Goal: Feedback & Contribution: Submit feedback/report problem

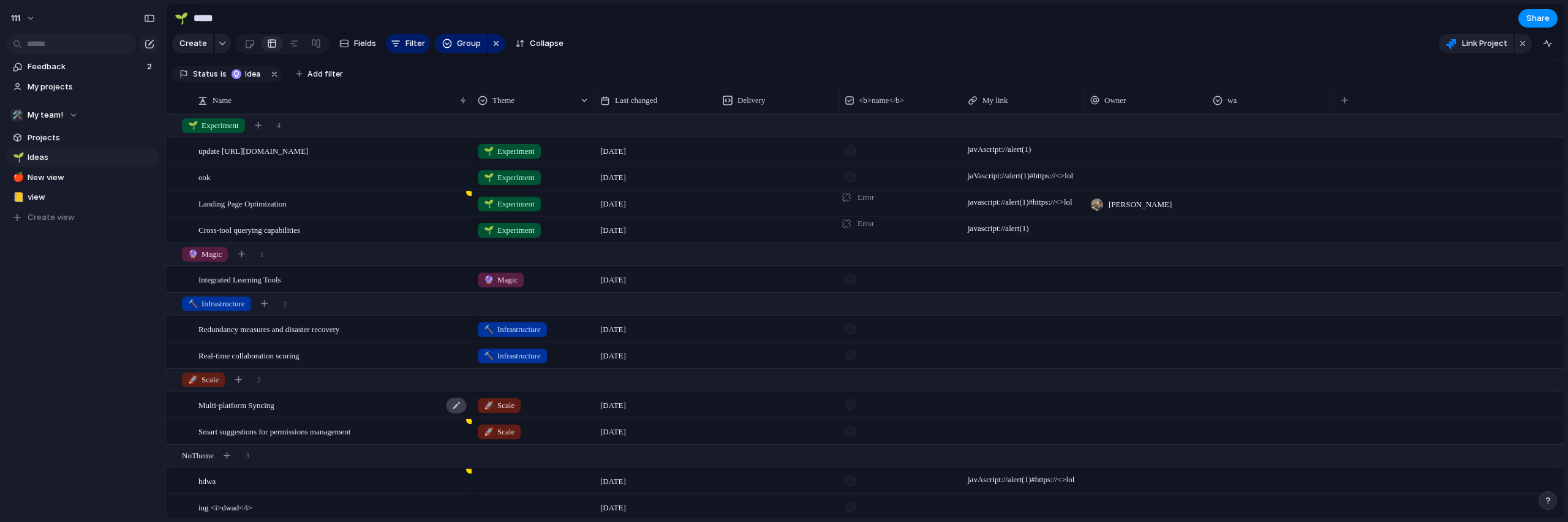
click at [454, 413] on div at bounding box center [456, 405] width 21 height 16
click at [363, 429] on textarea "**********" at bounding box center [331, 428] width 265 height 14
type textarea "**********"
click at [354, 418] on div "Multi-platform Syncing 123" at bounding box center [333, 405] width 270 height 25
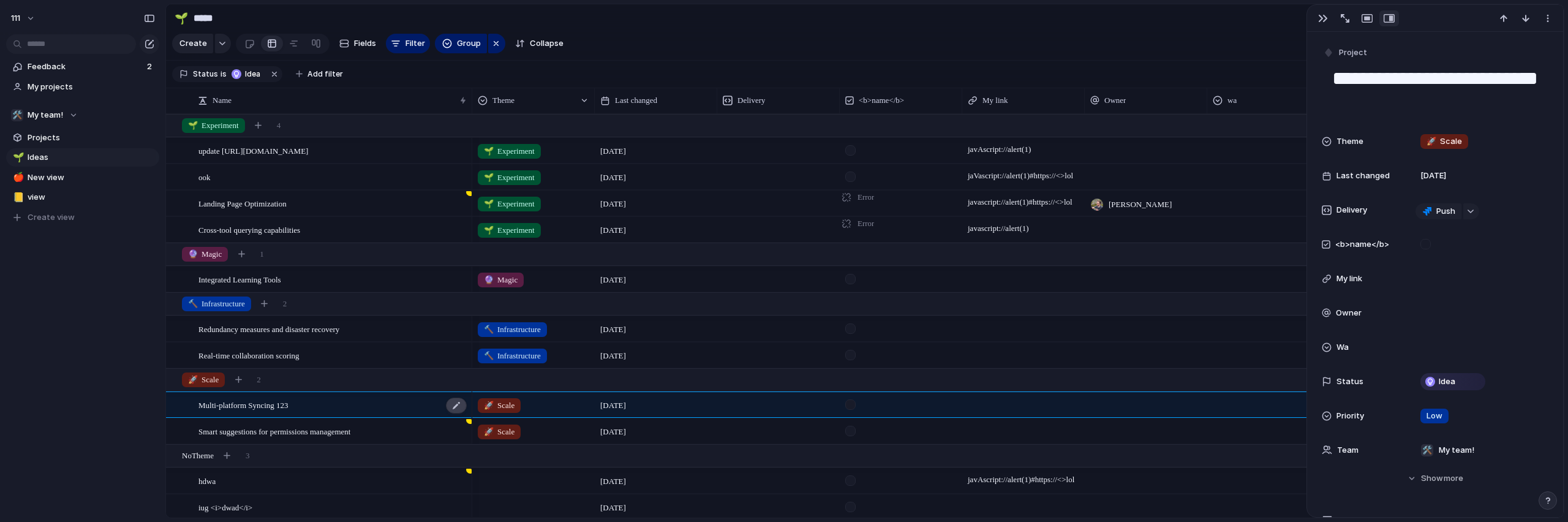
click at [467, 418] on div "Multi-platform Syncing 123" at bounding box center [333, 405] width 270 height 25
click at [389, 418] on div "Multi-platform Syncing 123" at bounding box center [333, 405] width 270 height 25
click at [465, 413] on div at bounding box center [456, 405] width 21 height 16
click at [383, 426] on textarea "**********" at bounding box center [331, 428] width 265 height 14
type textarea "**********"
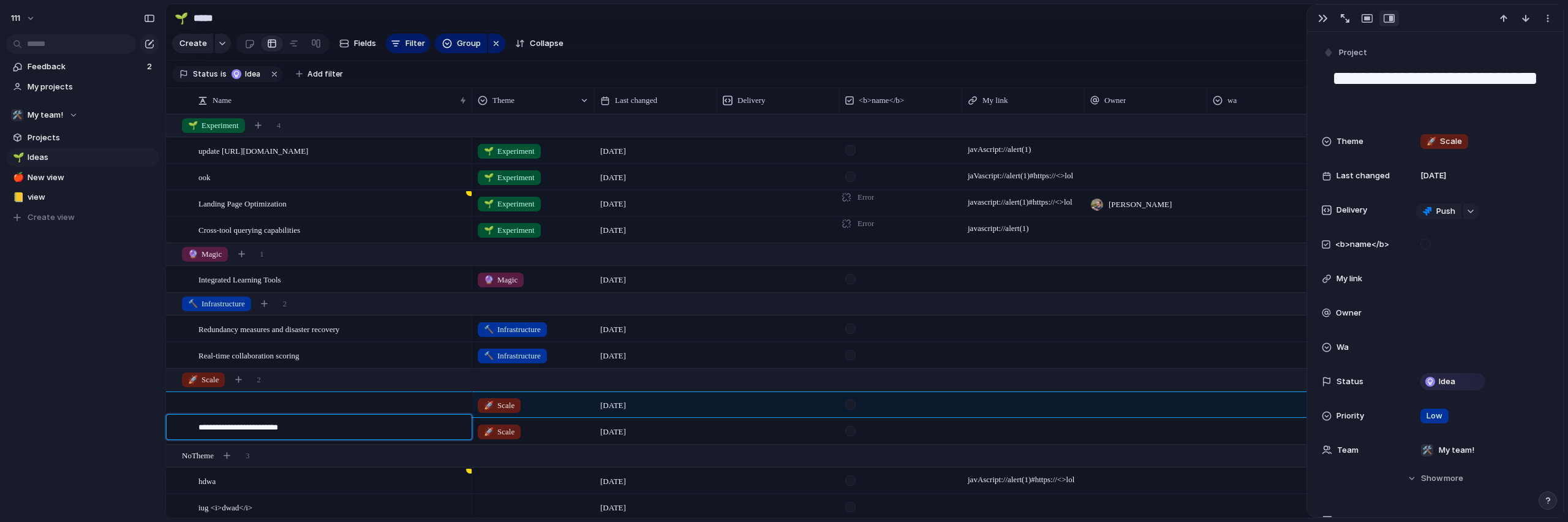
type textarea "**********"
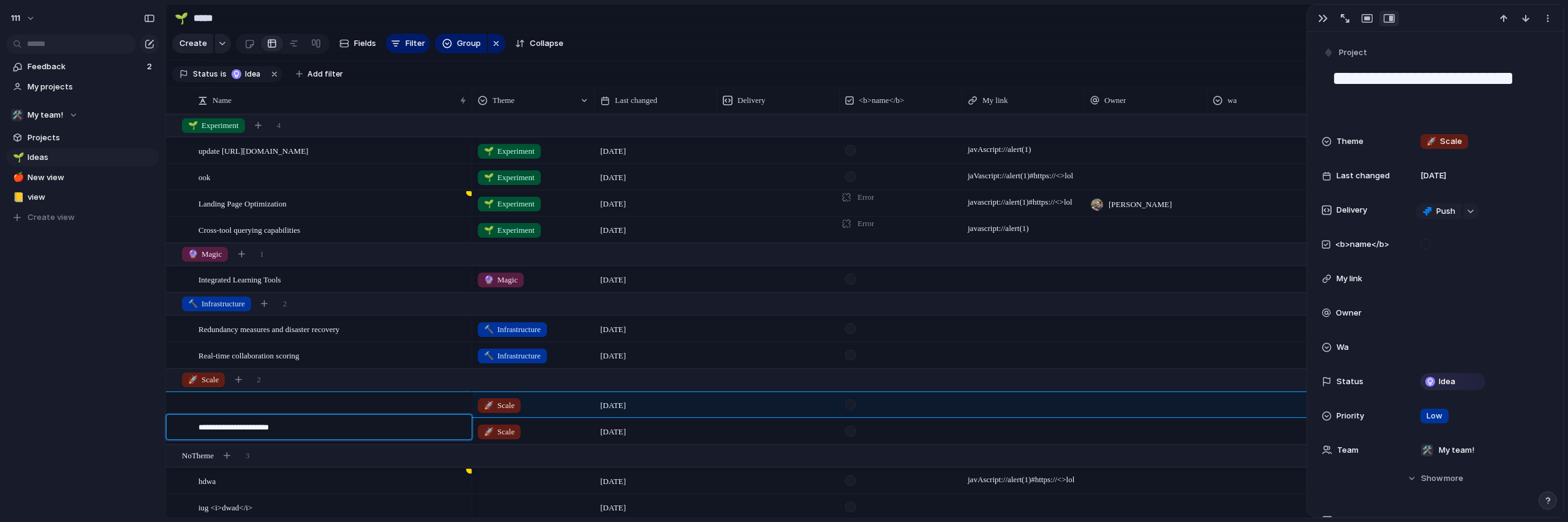
type textarea "**********"
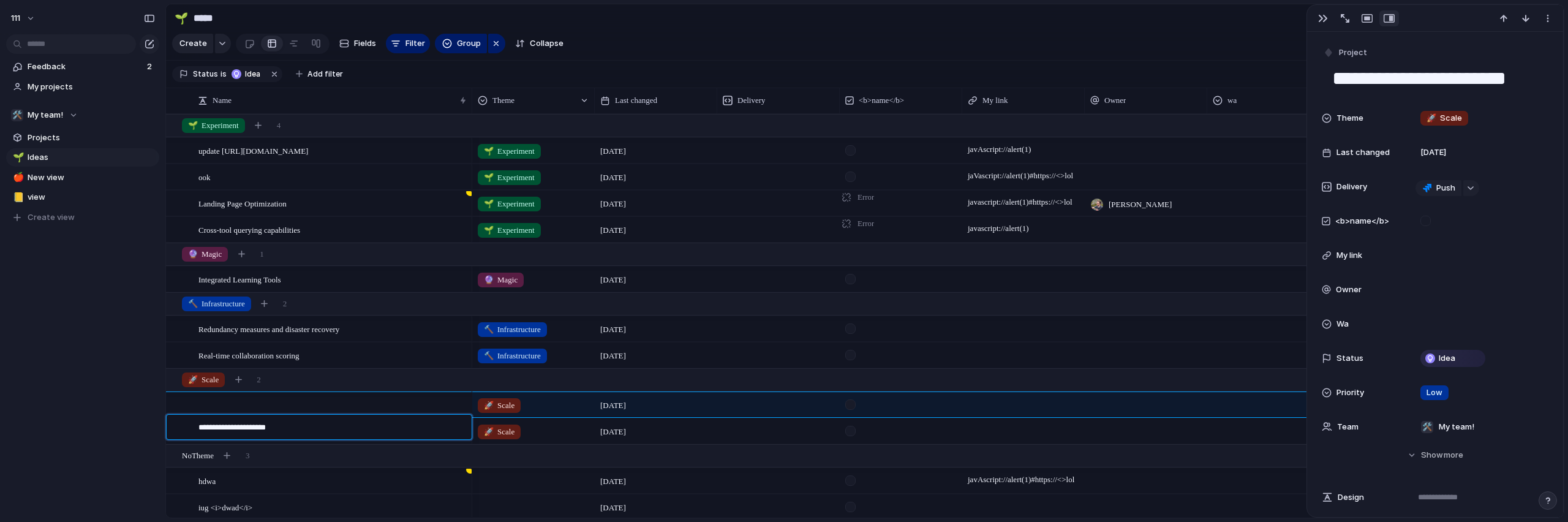
type textarea "**********"
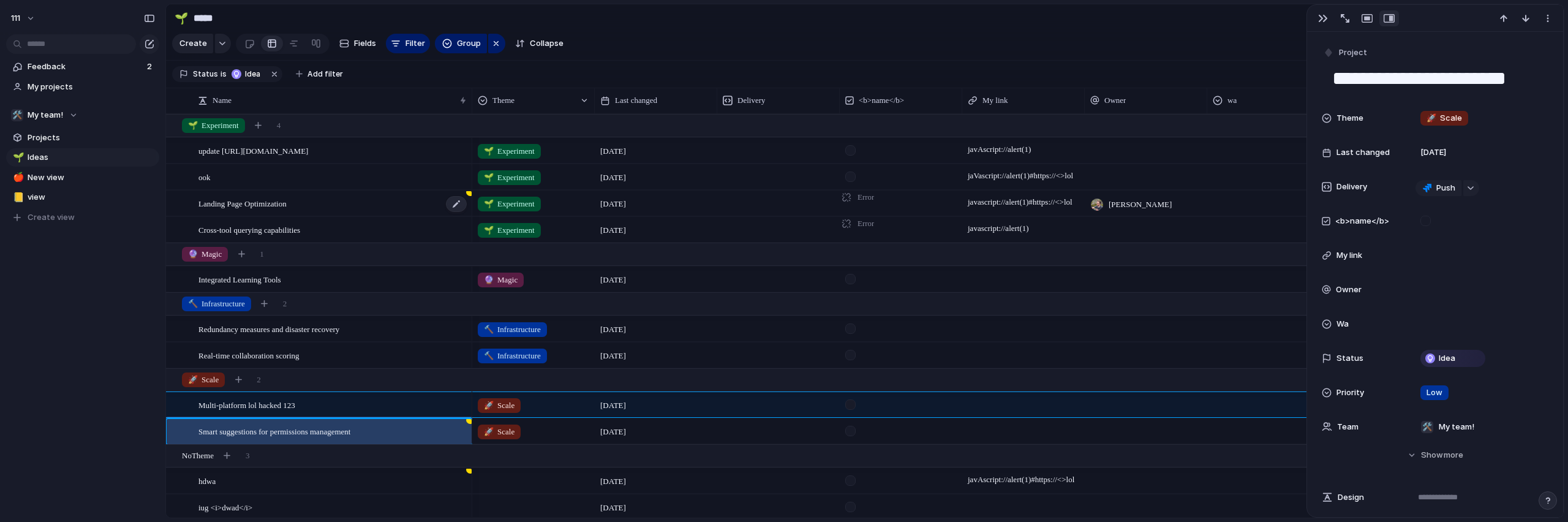
type textarea "**********"
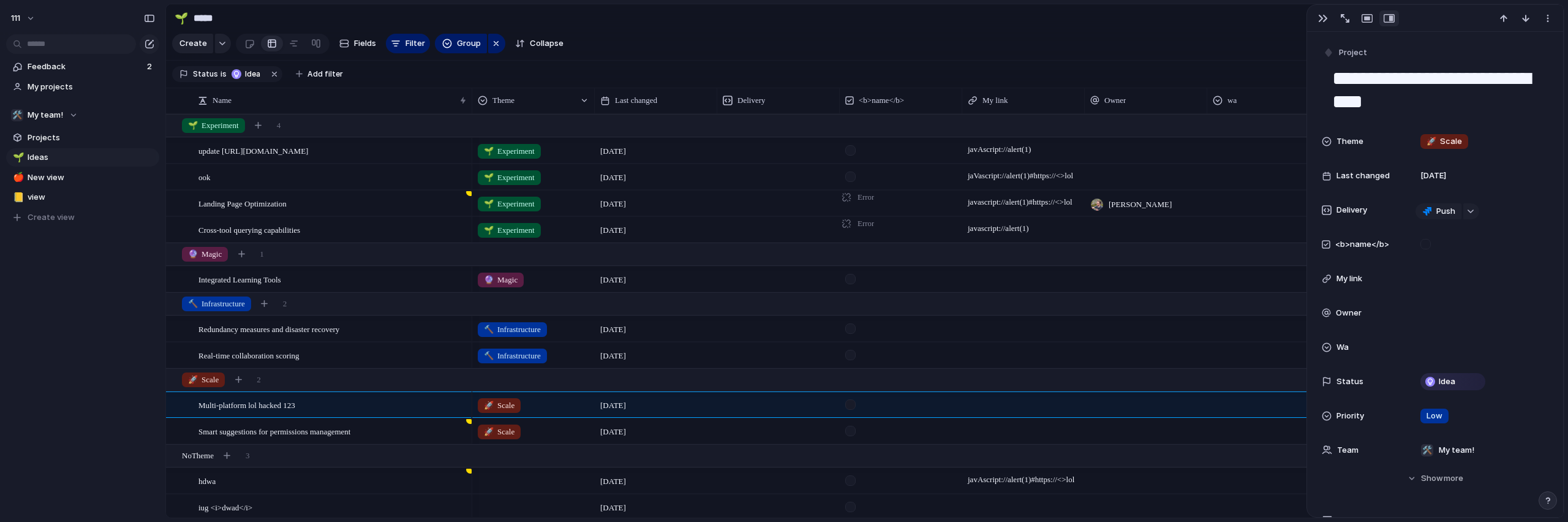
click at [46, 398] on div "111 Feedback 2 My projects 🛠️ My team! Projects 🌱 Ideas 🍎 New view 📒 view To pi…" at bounding box center [83, 261] width 166 height 522
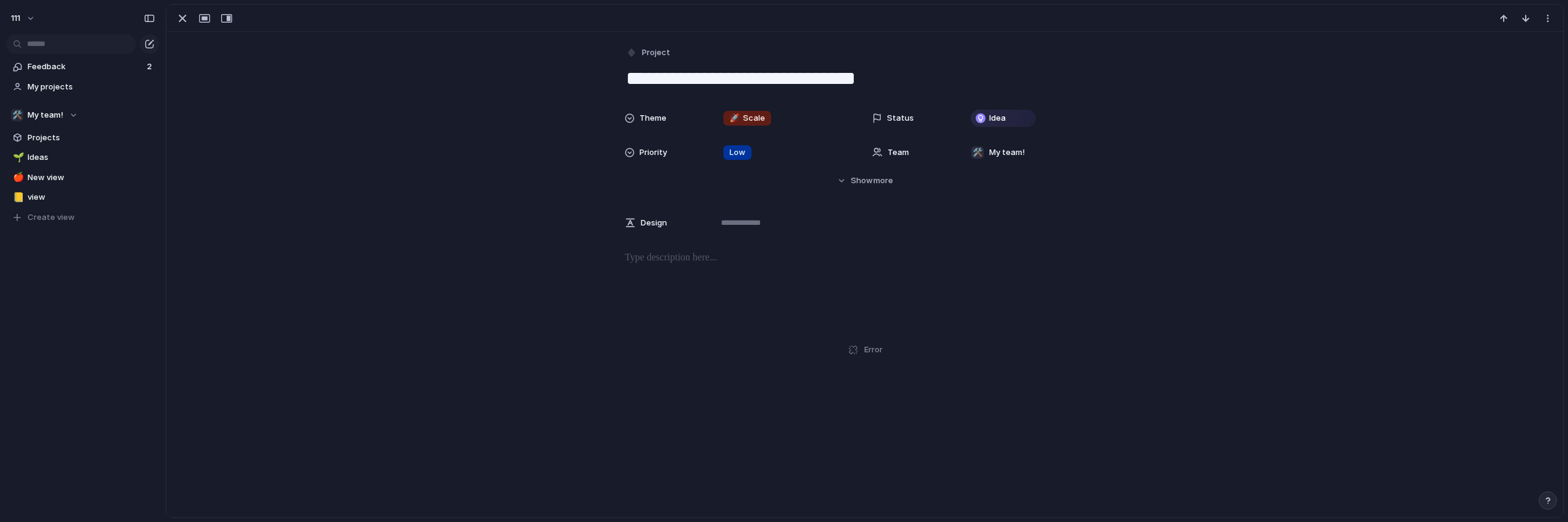
click at [308, 107] on div "Theme 🚀 Scale Status Idea Priority Low Team 🛠️ My team! Start Target Created by…" at bounding box center [865, 146] width 1367 height 81
click at [34, 71] on span "Feedback" at bounding box center [86, 66] width 116 height 12
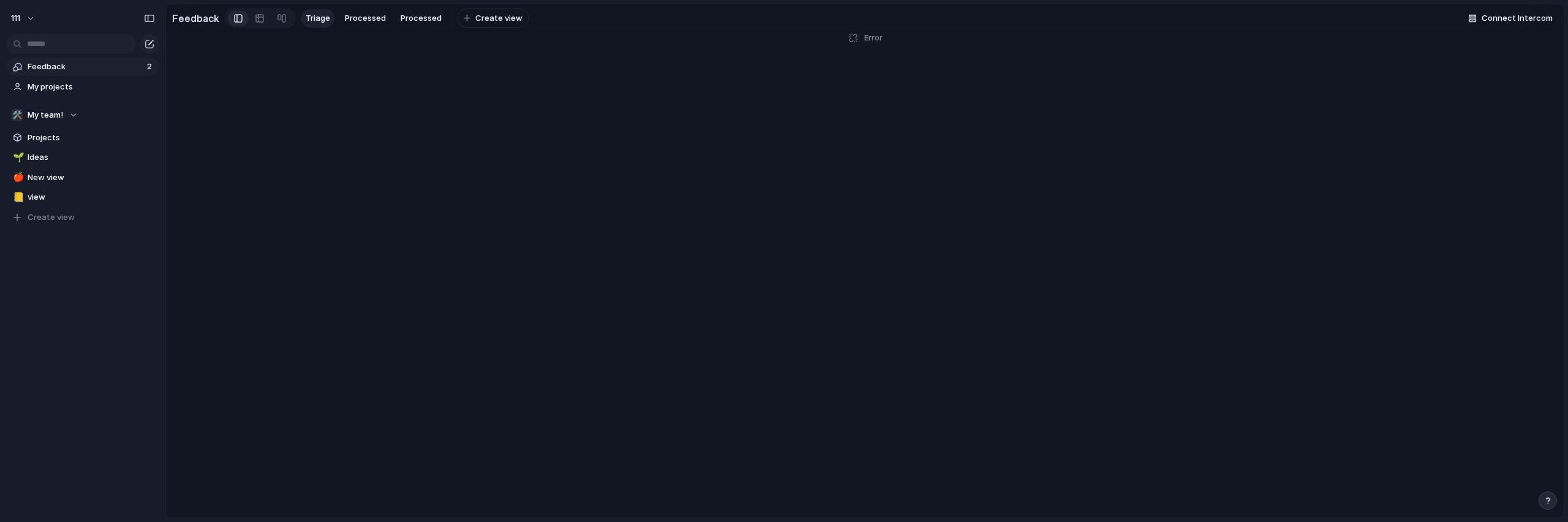
click at [869, 168] on main "Feedback Triage Processed Processed To pick up a draggable item, press the spac…" at bounding box center [865, 261] width 1399 height 515
click at [260, 23] on div at bounding box center [259, 17] width 10 height 19
click at [289, 20] on link at bounding box center [282, 17] width 22 height 19
click at [367, 15] on span "Processed" at bounding box center [365, 17] width 41 height 12
click at [306, 17] on span "Triage" at bounding box center [317, 17] width 25 height 12
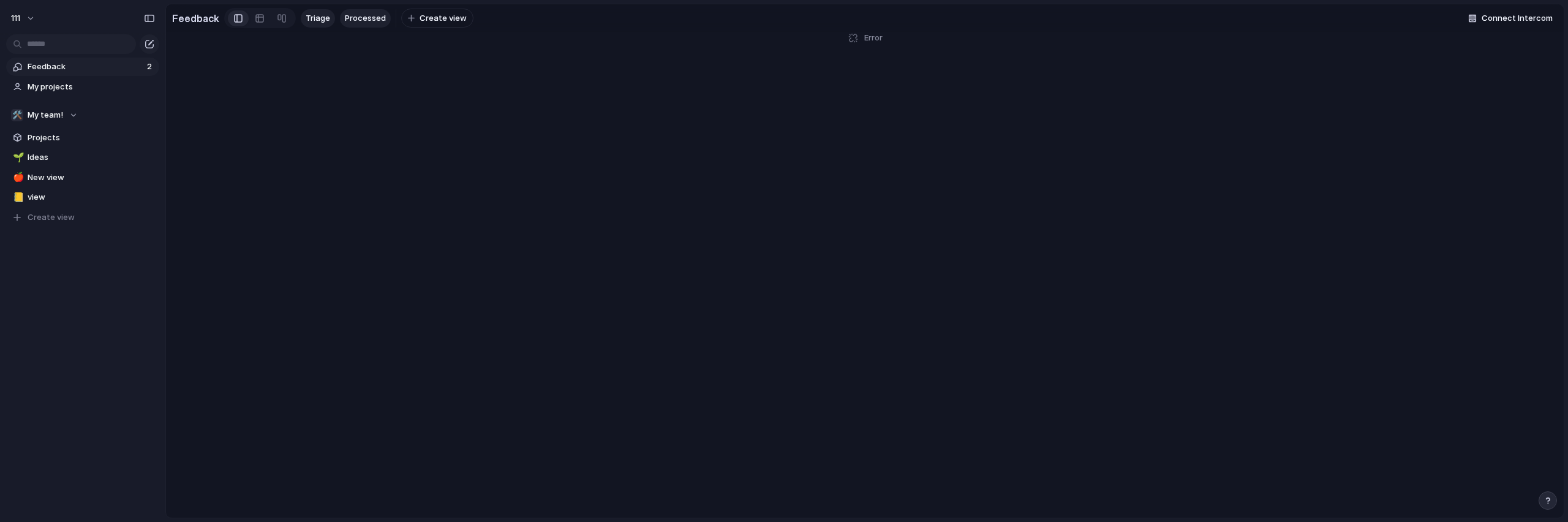
click at [306, 17] on span "Triage" at bounding box center [317, 17] width 25 height 12
click at [437, 15] on span "Create view" at bounding box center [443, 17] width 47 height 12
click at [184, 56] on div "Create Fields Filter Group Zoom" at bounding box center [270, 43] width 196 height 25
click at [187, 52] on button "Create" at bounding box center [191, 43] width 40 height 19
click at [190, 50] on span "Create" at bounding box center [192, 43] width 28 height 12
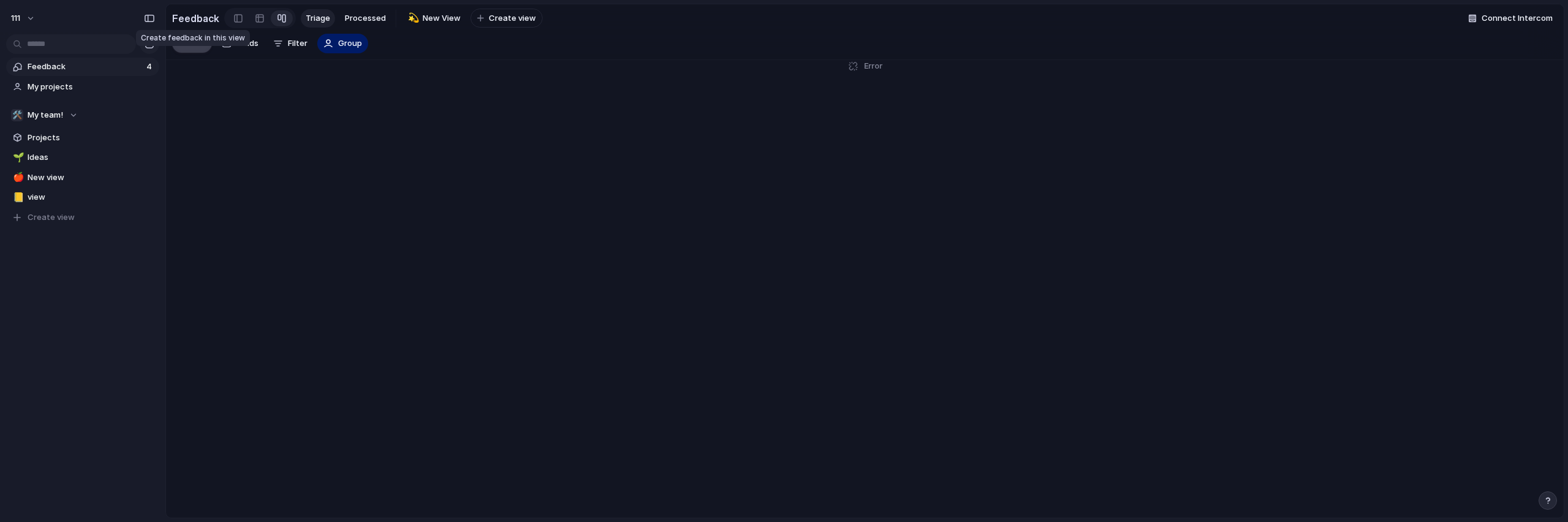
click at [190, 50] on span "Create" at bounding box center [192, 43] width 28 height 12
click at [118, 59] on link "Feedback 5" at bounding box center [83, 67] width 153 height 18
click at [115, 65] on span "Feedback" at bounding box center [86, 66] width 116 height 12
click at [133, 49] on input "text" at bounding box center [71, 43] width 130 height 19
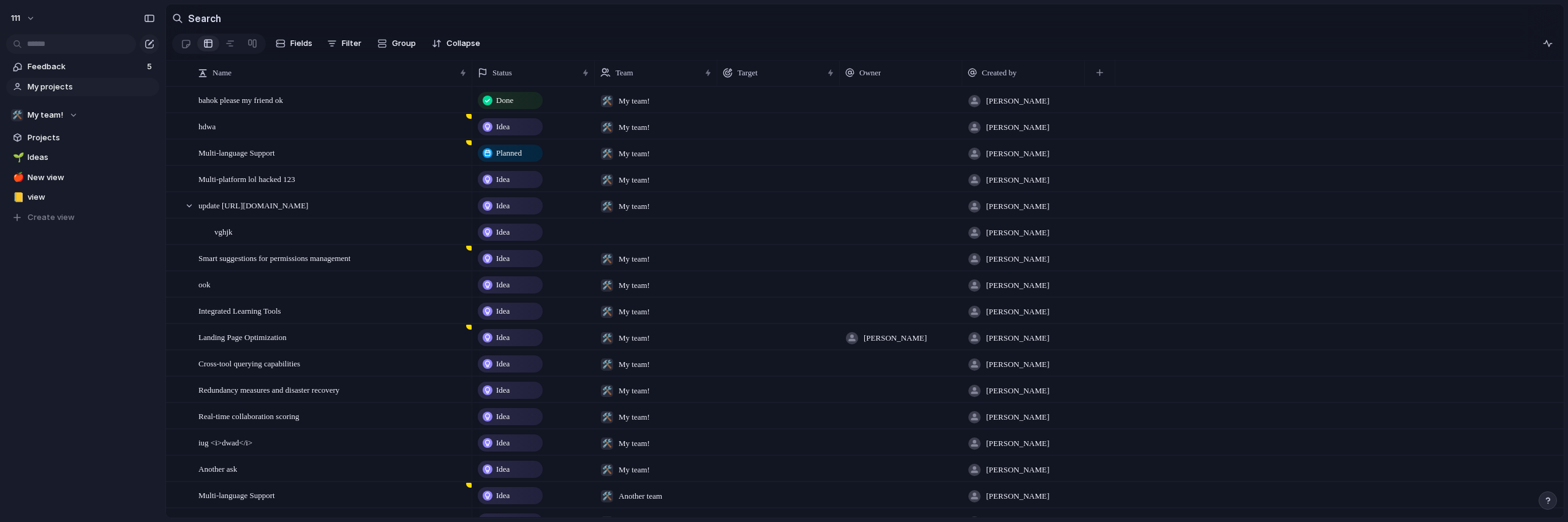
click at [59, 92] on span "My projects" at bounding box center [91, 87] width 127 height 12
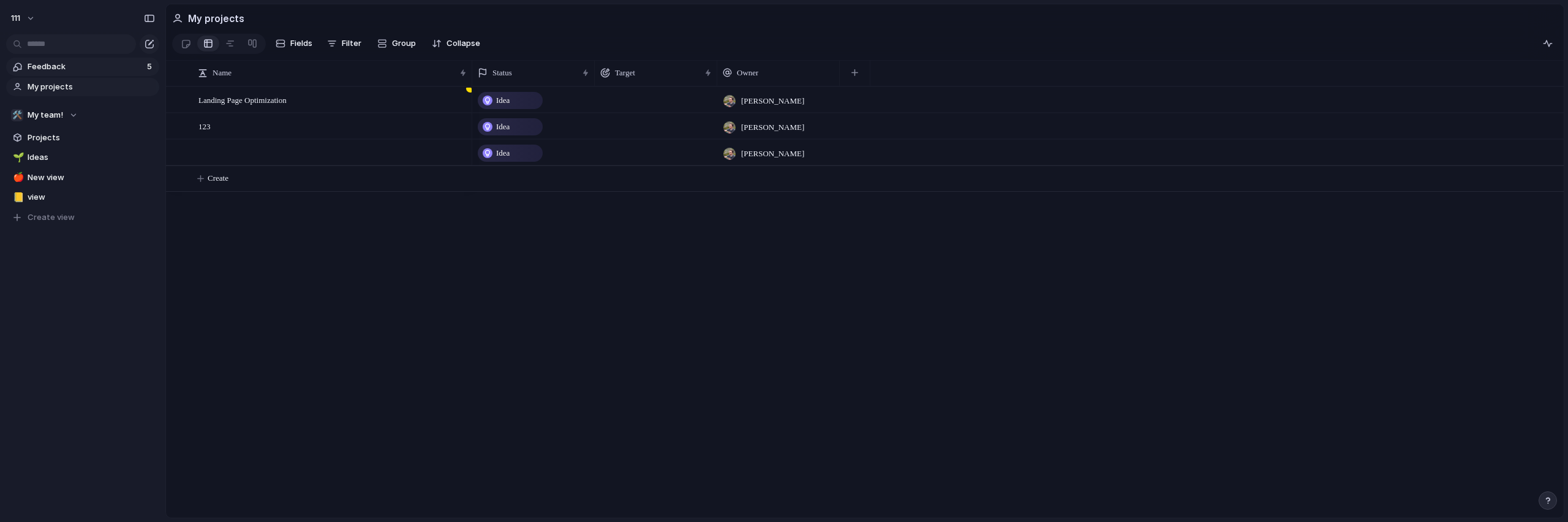
click at [68, 69] on span "Feedback" at bounding box center [86, 66] width 116 height 12
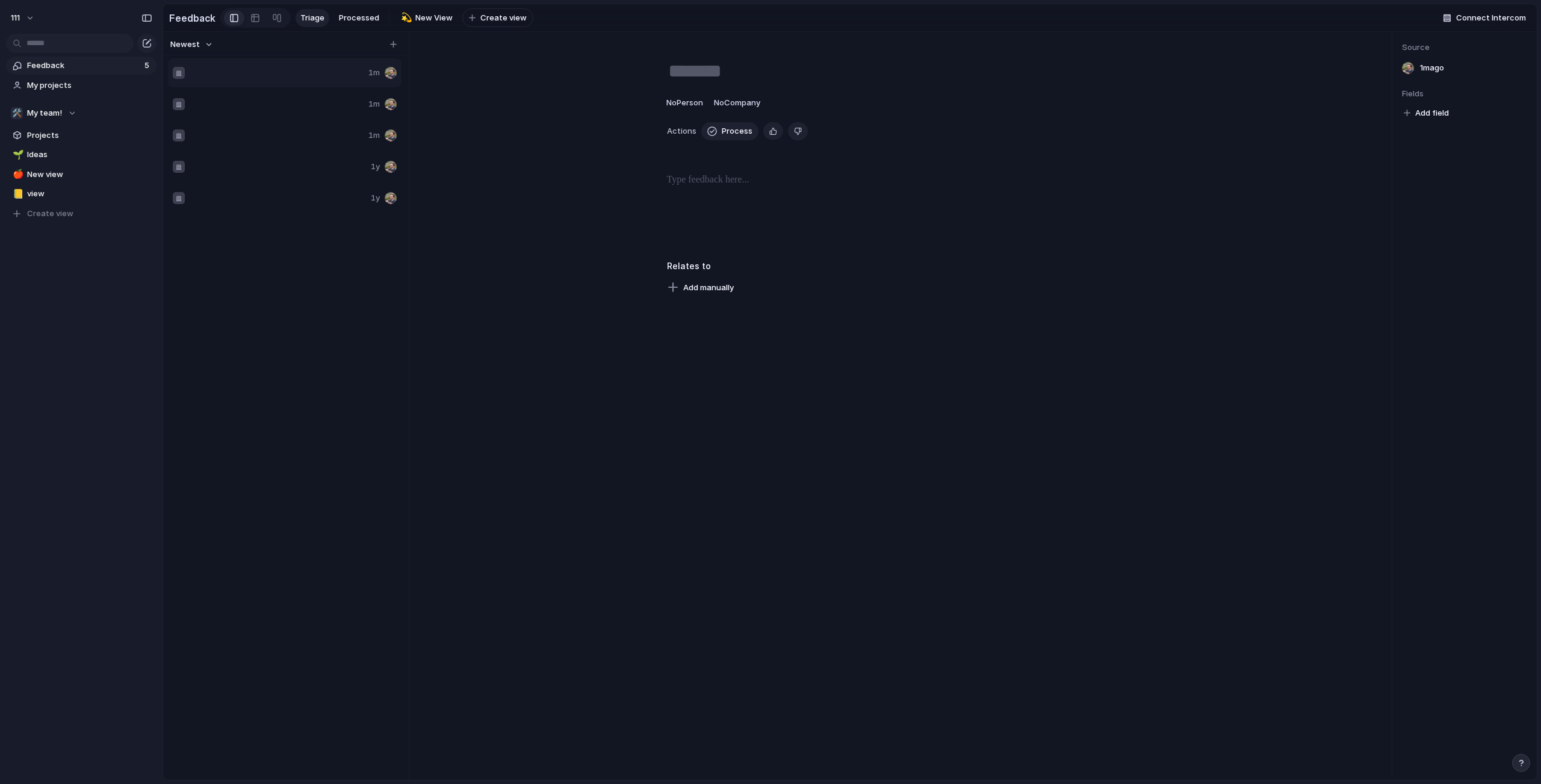
click at [1069, 272] on h3 "Relates to" at bounding box center [903, 266] width 472 height 13
click at [280, 79] on div at bounding box center [268, 72] width 191 height 12
click at [189, 79] on div at bounding box center [268, 72] width 191 height 12
click at [710, 99] on div "No Person No Company Actions Process Delete Relates to Add manually" at bounding box center [903, 171] width 959 height 250
click at [720, 59] on div "No Person No Company Actions Process Delete Relates to Add manually" at bounding box center [903, 405] width 978 height 748
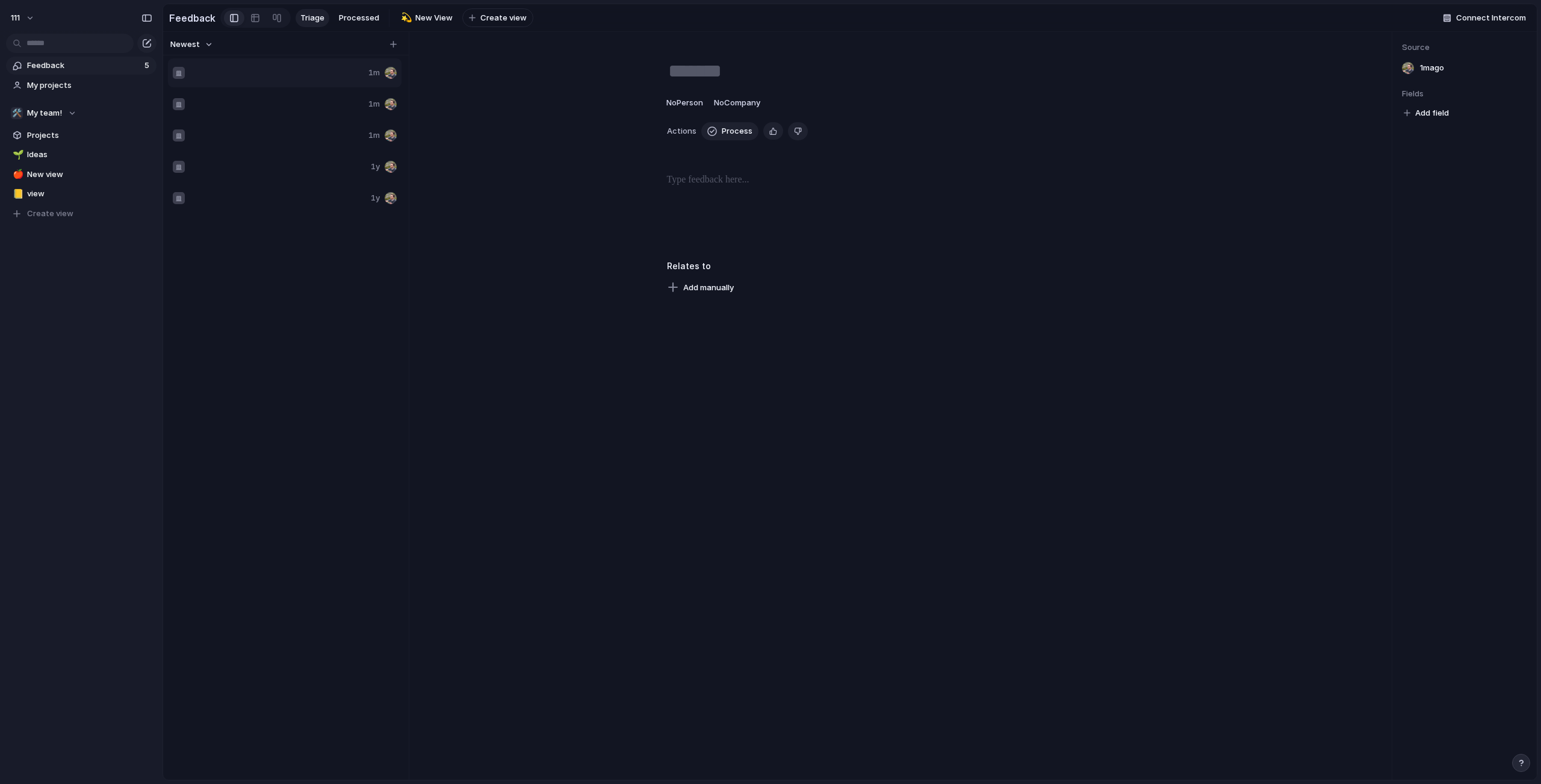
click at [725, 80] on textarea at bounding box center [903, 71] width 472 height 25
click at [750, 157] on div "No Person No Company Actions Process Delete Relates to Add manually" at bounding box center [903, 171] width 959 height 250
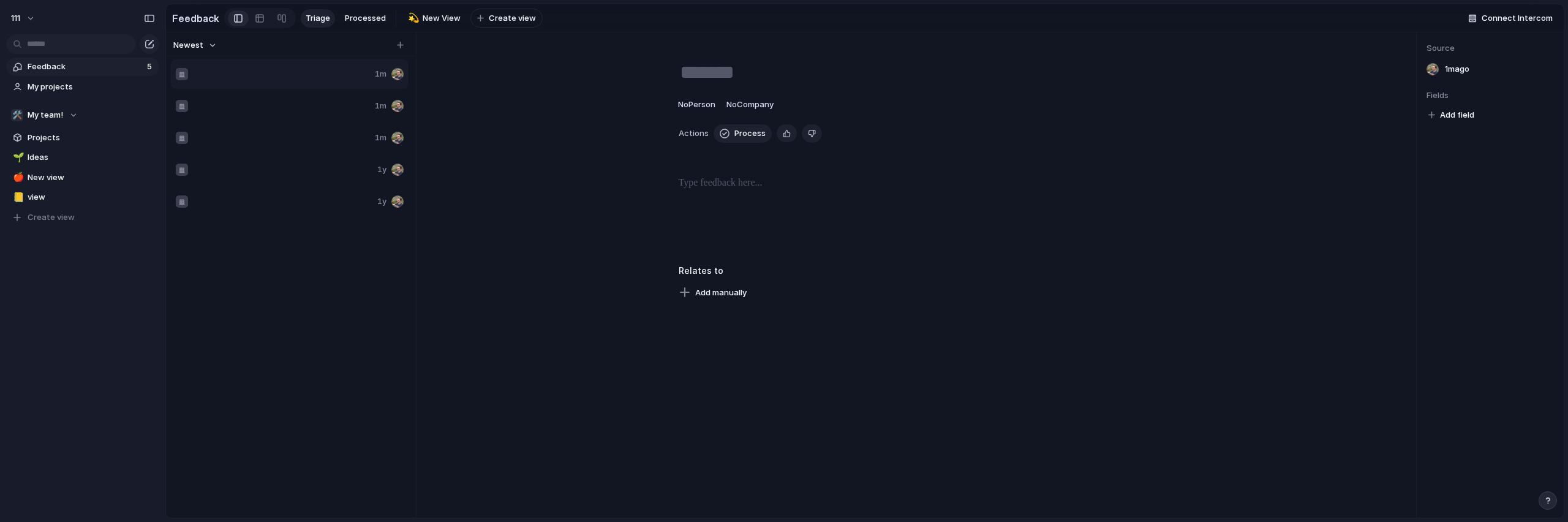
click at [762, 101] on div "No Person No Company Actions Process Delete Relates to Add manually" at bounding box center [918, 174] width 975 height 254
click at [745, 86] on textarea at bounding box center [919, 73] width 480 height 26
click at [808, 236] on div at bounding box center [918, 215] width 946 height 78
click at [767, 208] on div at bounding box center [918, 215] width 946 height 78
click at [718, 79] on textarea at bounding box center [919, 73] width 480 height 26
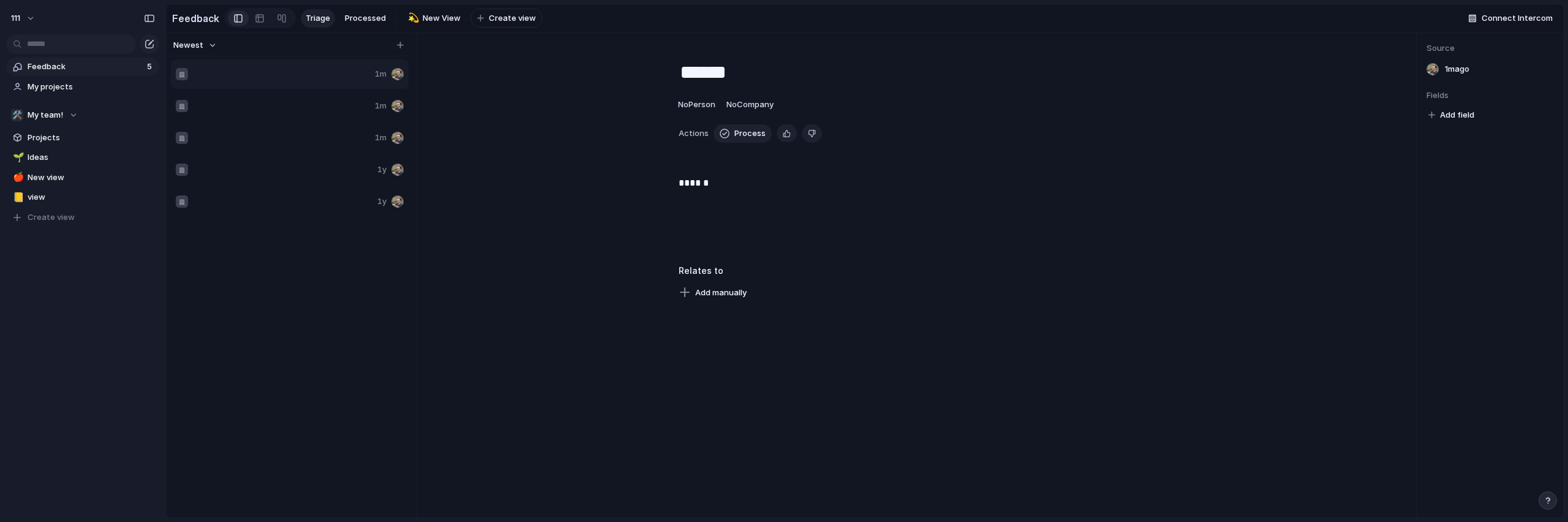
type textarea "******"
click at [917, 302] on div "Add manually" at bounding box center [919, 293] width 480 height 17
click at [727, 166] on div at bounding box center [919, 159] width 480 height 14
click at [793, 143] on div "Delete" at bounding box center [799, 133] width 45 height 18
click at [783, 139] on div "button" at bounding box center [787, 133] width 8 height 12
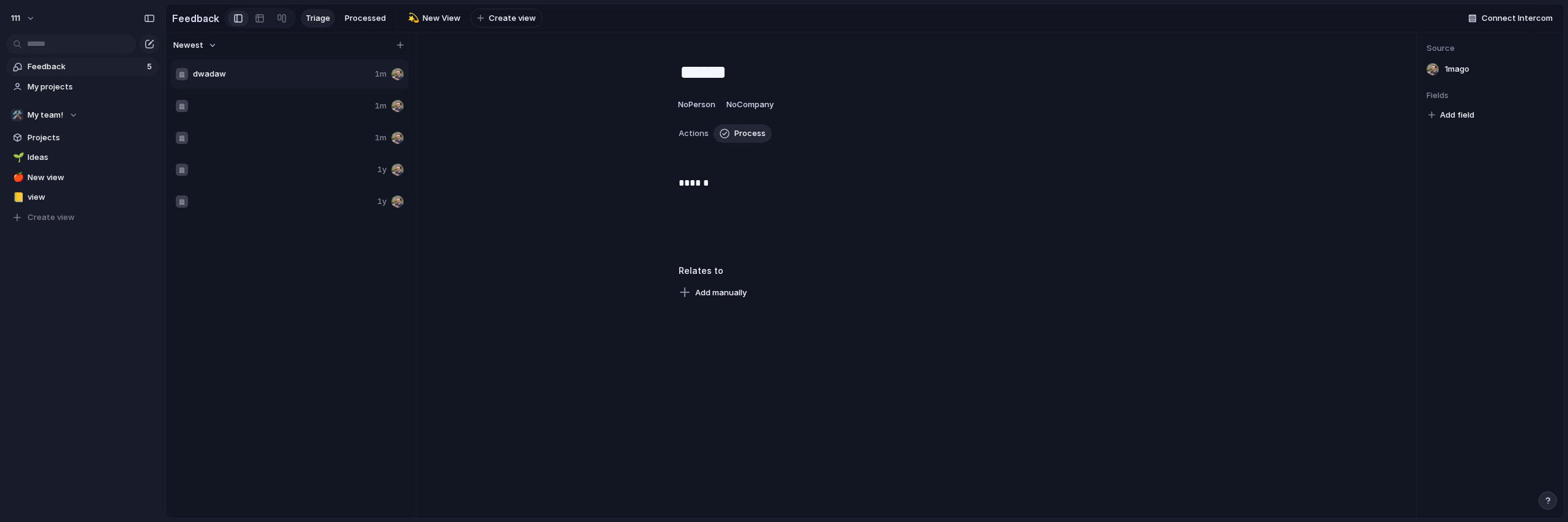
click at [734, 140] on span "Process" at bounding box center [750, 133] width 31 height 12
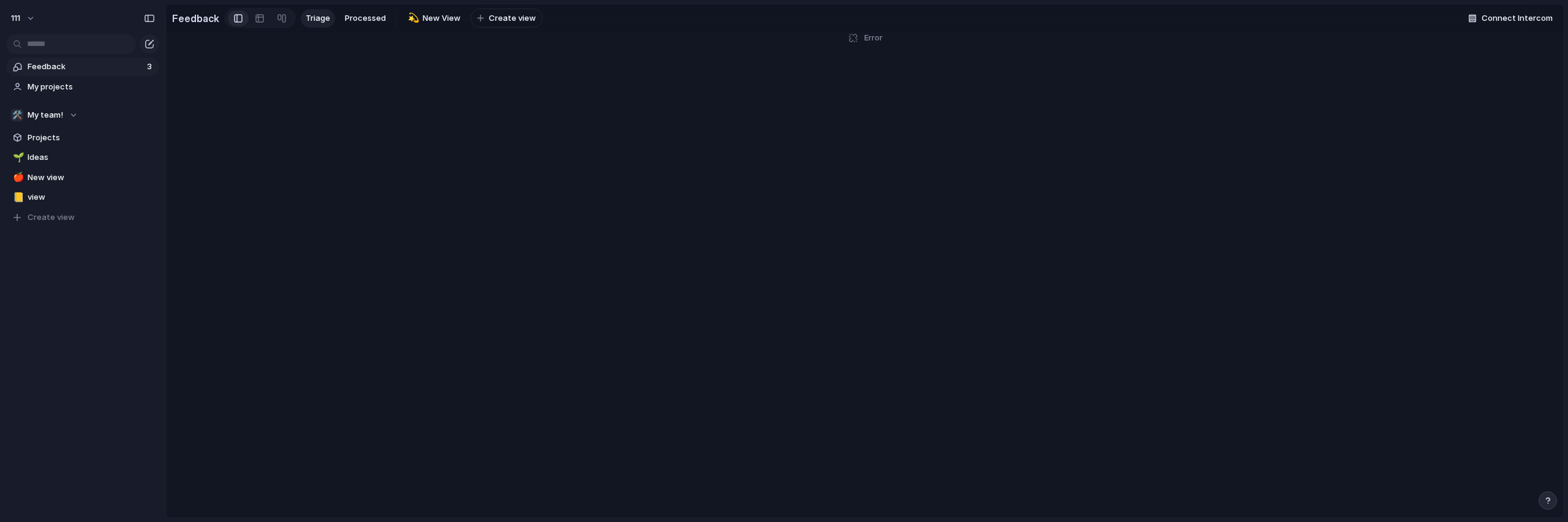
click at [732, 149] on main "Feedback Triage Processed 💫 New View To pick up a draggable item, press the spa…" at bounding box center [865, 261] width 1399 height 515
click at [690, 145] on main "Feedback Triage Processed 💫 New View To pick up a draggable item, press the spa…" at bounding box center [865, 261] width 1399 height 515
click at [100, 99] on section "🛠️ My team! Projects 🌱 Ideas 🍎 New view 📒 view To pick up a draggable item, pre…" at bounding box center [83, 162] width 166 height 131
click at [63, 93] on span "My projects" at bounding box center [91, 87] width 127 height 12
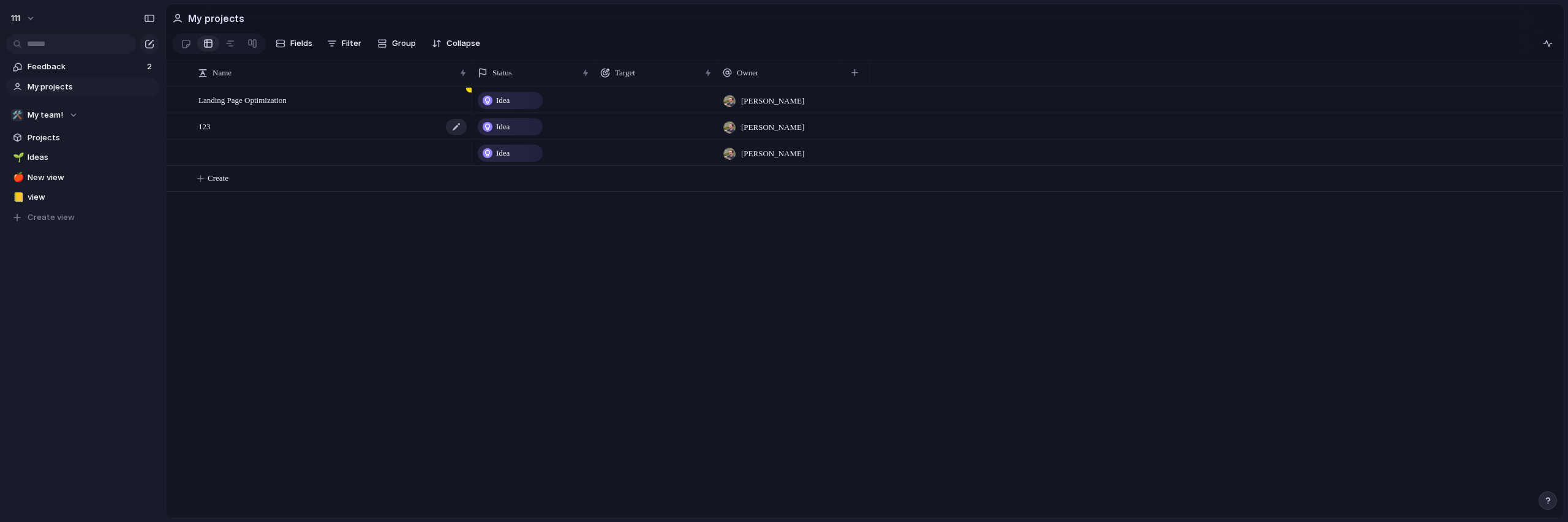
click at [208, 133] on span "123" at bounding box center [204, 125] width 12 height 14
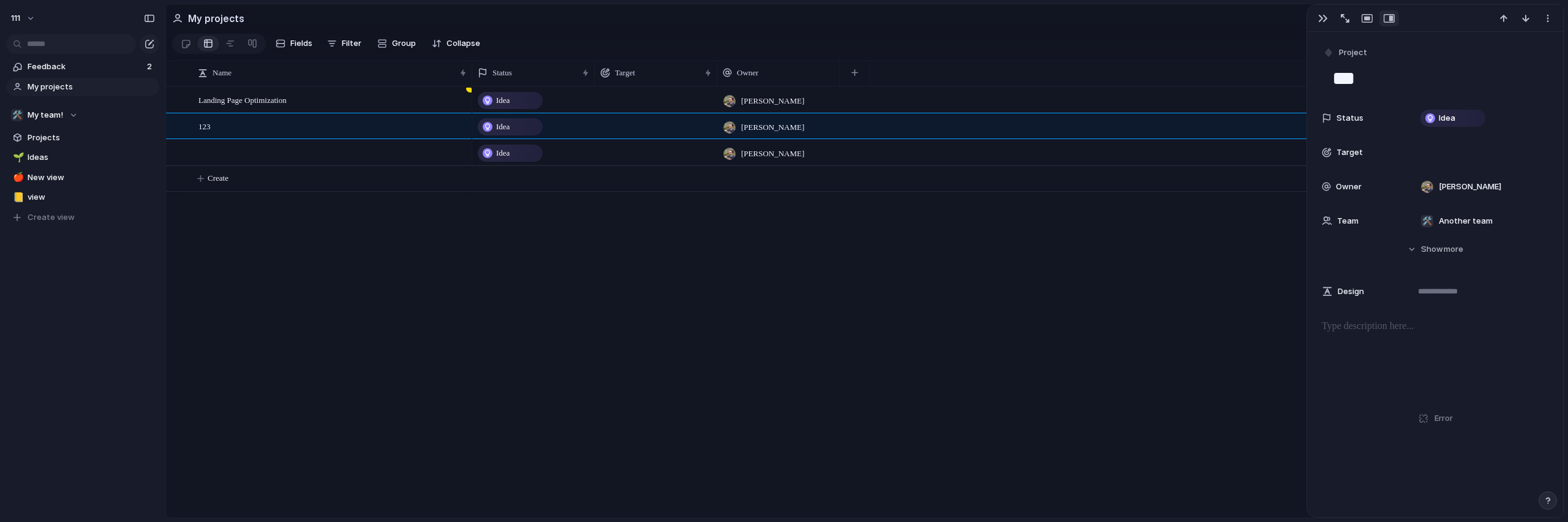
click at [1454, 415] on div "Error" at bounding box center [1435, 418] width 226 height 12
click at [1435, 423] on span "Error" at bounding box center [1444, 418] width 18 height 12
click at [670, 250] on div "Idea Cameron Lonsdale Idea Cameron Lonsdale Idea Cameron Lonsdale" at bounding box center [1018, 302] width 1091 height 432
click at [255, 166] on div at bounding box center [333, 152] width 270 height 25
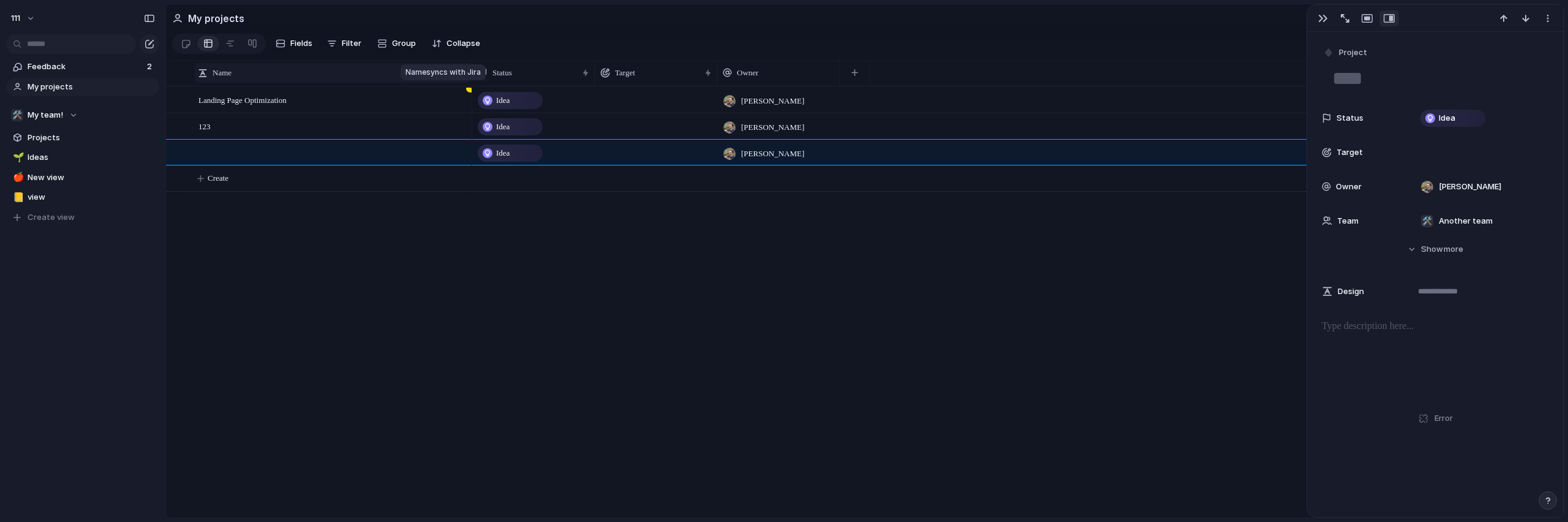
click at [463, 83] on div "Name" at bounding box center [332, 73] width 274 height 19
click at [463, 88] on div "Sort ascending Sort descending" at bounding box center [784, 261] width 1568 height 522
click at [752, 210] on div "Idea Cameron Lonsdale Idea Cameron Lonsdale Idea Cameron Lonsdale" at bounding box center [1018, 302] width 1091 height 432
click at [78, 157] on span "Ideas" at bounding box center [91, 157] width 127 height 12
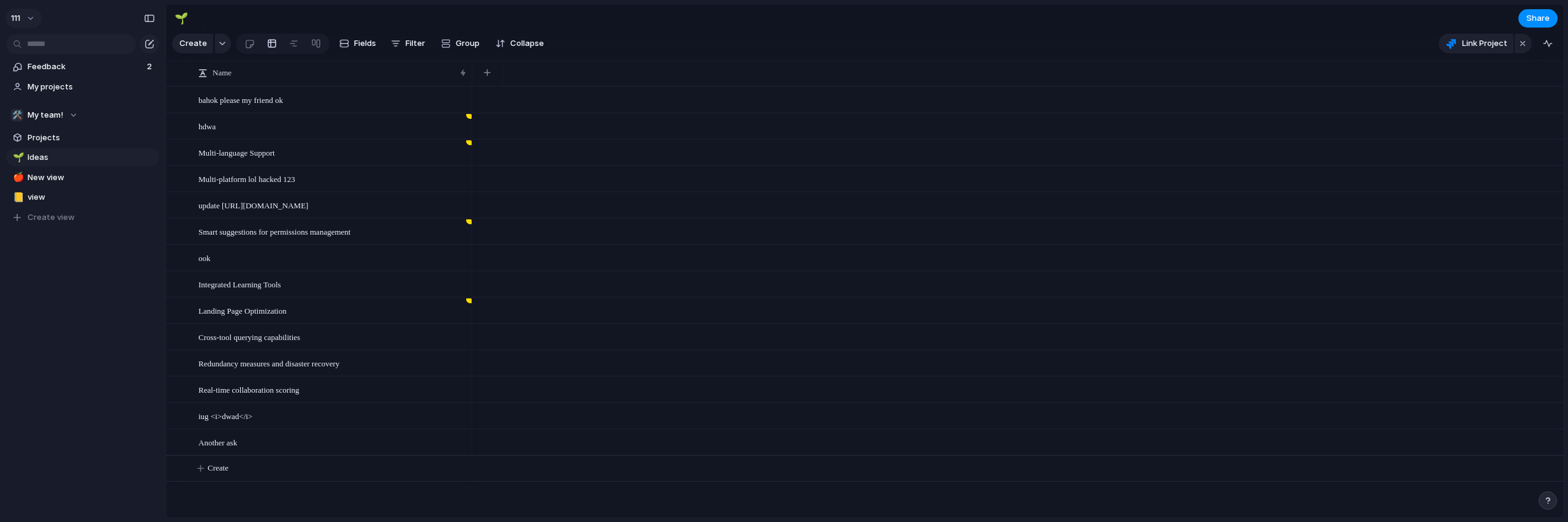
click at [33, 21] on button "111" at bounding box center [23, 17] width 36 height 19
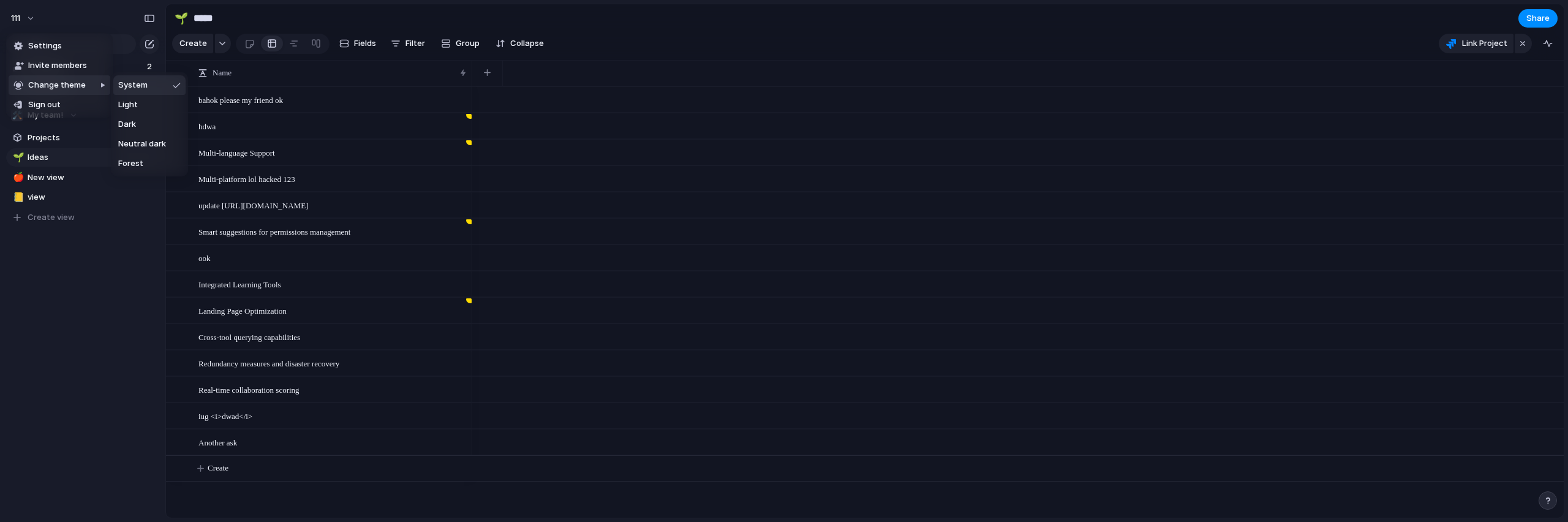
click at [106, 217] on div "Settings Invite members Change theme Sign out" at bounding box center [784, 261] width 1568 height 522
click at [38, 64] on span "Feedback" at bounding box center [86, 66] width 116 height 12
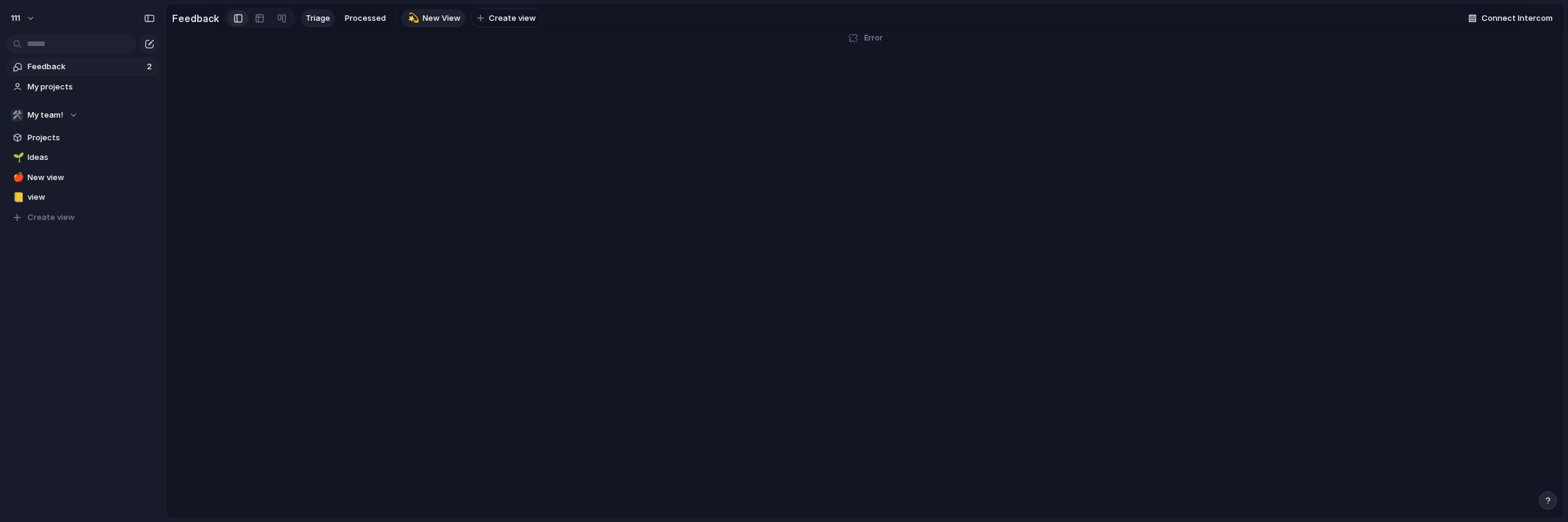
click at [438, 17] on span "New View" at bounding box center [441, 17] width 38 height 12
click at [540, 340] on main "Feedback Triage Processed 💫 New View To pick up a draggable item, press the spa…" at bounding box center [865, 261] width 1399 height 515
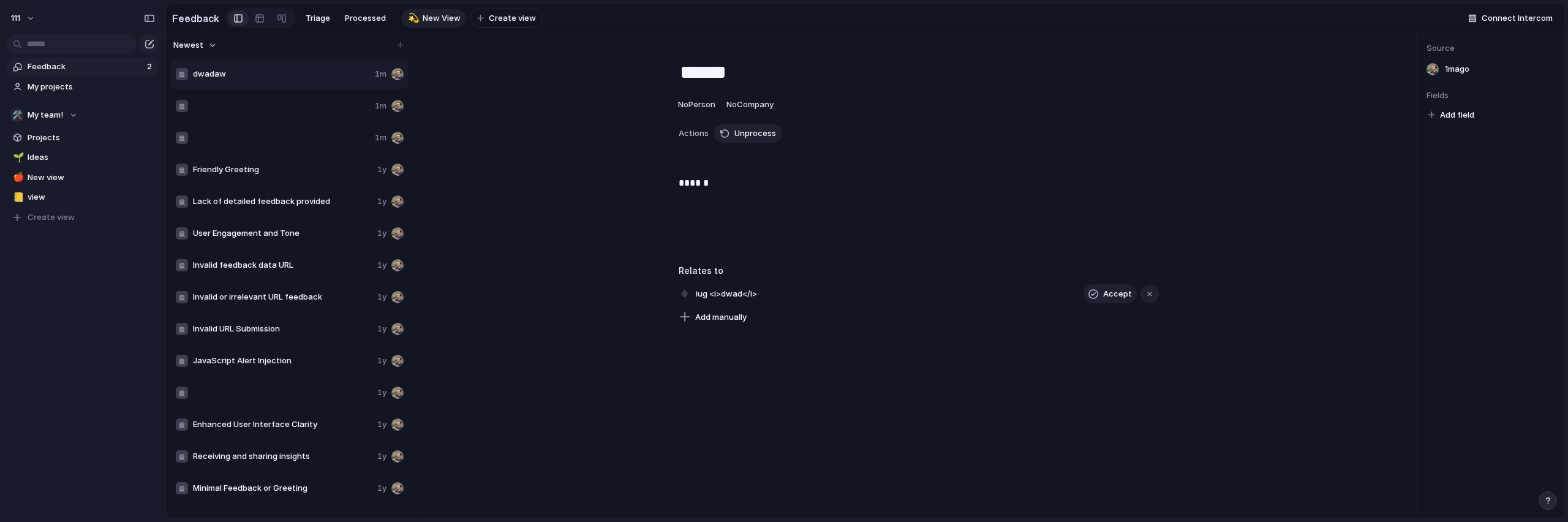
scroll to position [36, 0]
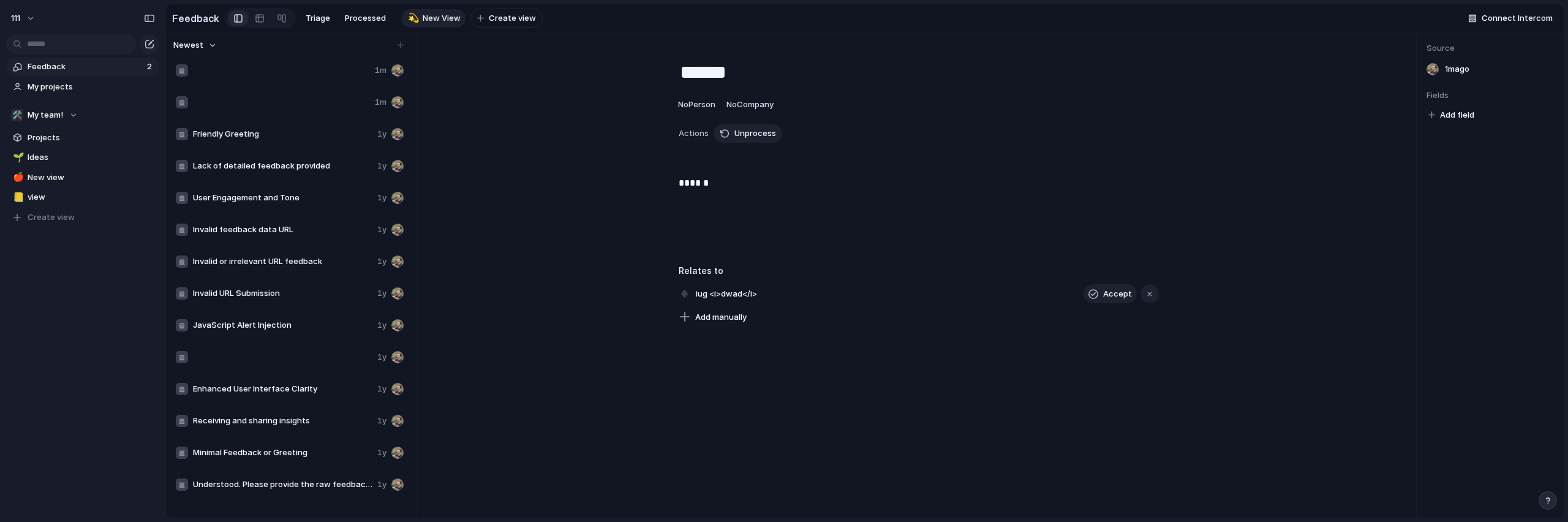
click at [282, 265] on div "Invalid or irrelevant URL feedback 1y" at bounding box center [290, 261] width 237 height 29
click at [282, 236] on span "Invalid feedback data URL" at bounding box center [282, 229] width 179 height 12
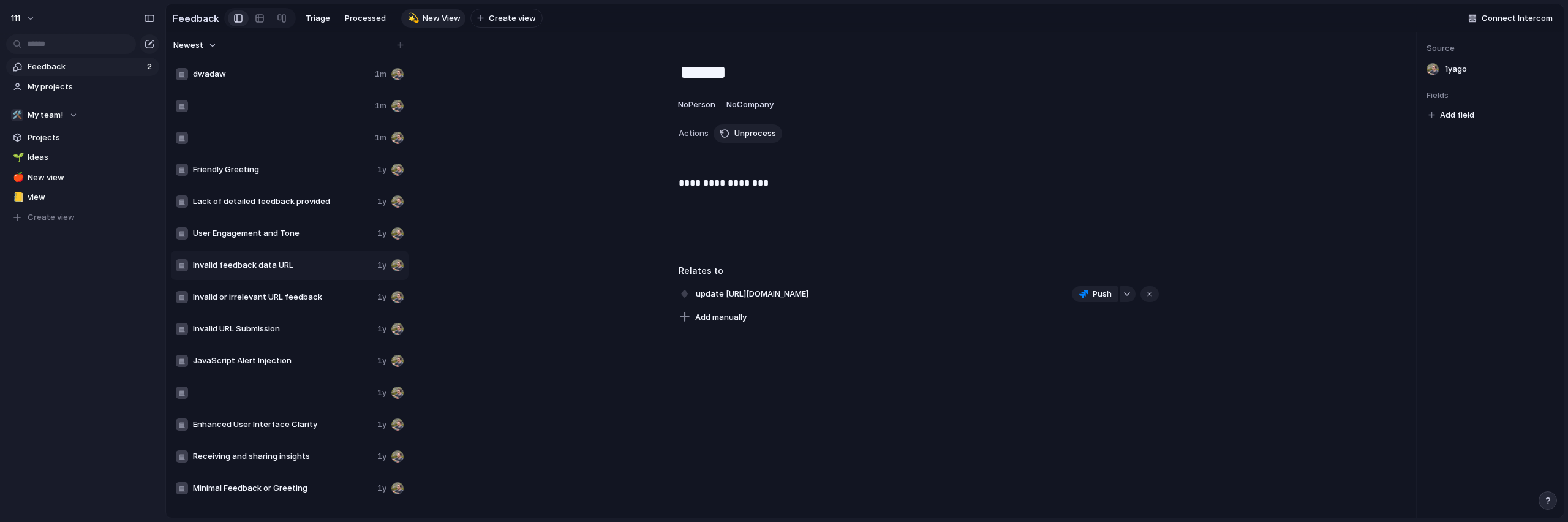
click at [221, 80] on span "dwadaw" at bounding box center [282, 74] width 177 height 12
click at [760, 140] on span "Unprocess" at bounding box center [755, 133] width 41 height 12
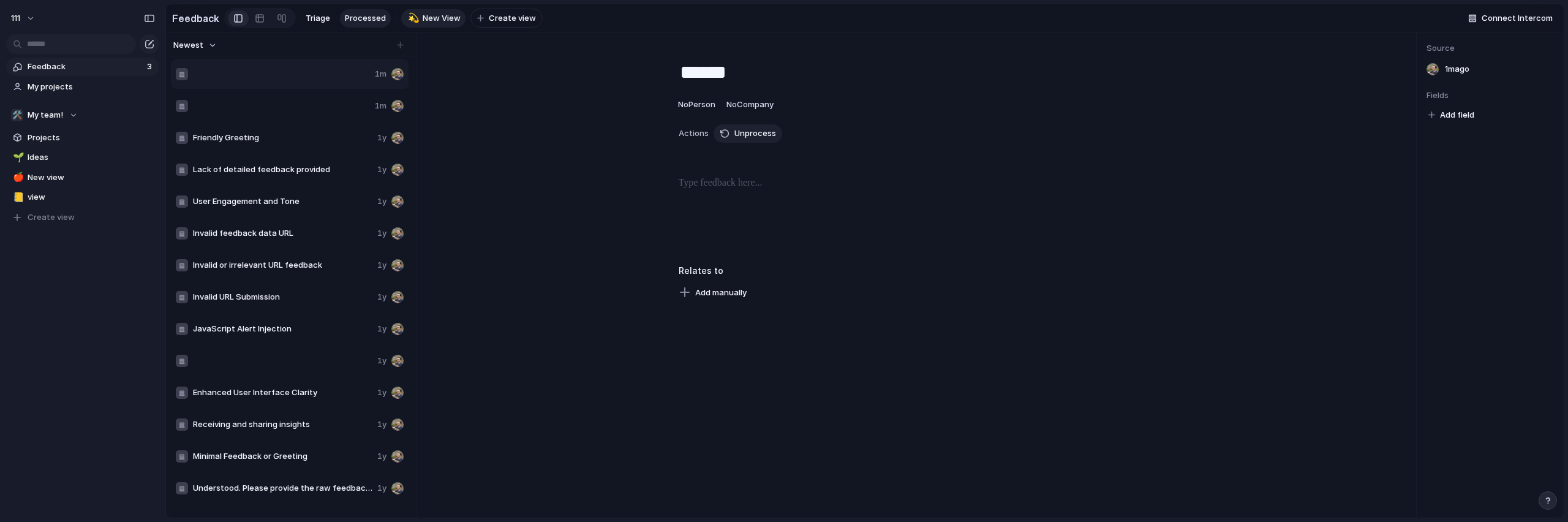
click at [351, 23] on link "Processed" at bounding box center [364, 18] width 51 height 18
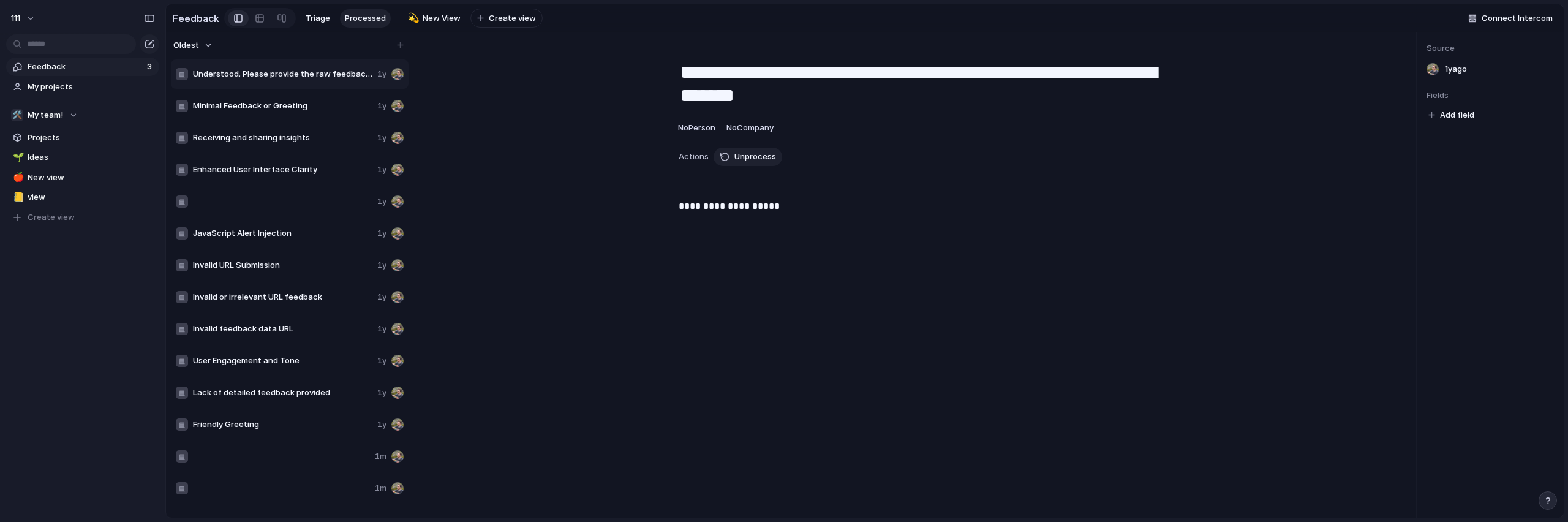
click at [296, 24] on div "Feedback Triage Processed 💫 New View To pick up a draggable item, press the spa…" at bounding box center [357, 17] width 371 height 25
click at [307, 19] on span "Triage" at bounding box center [317, 17] width 25 height 12
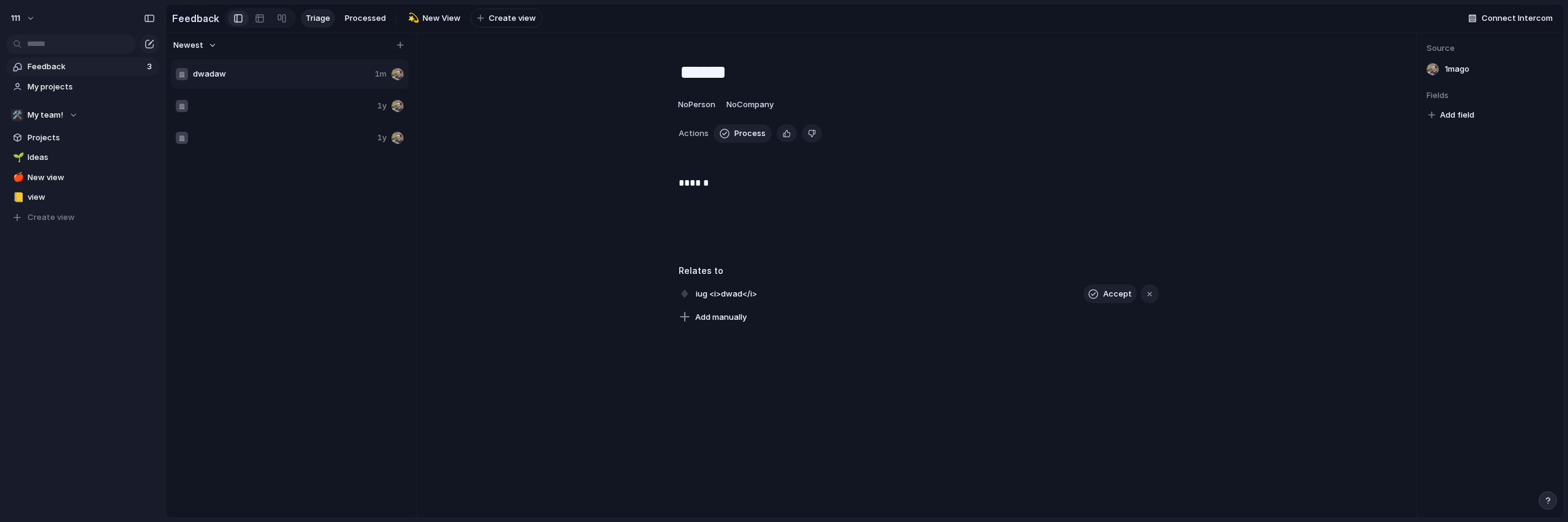
click at [316, 112] on div at bounding box center [274, 106] width 197 height 12
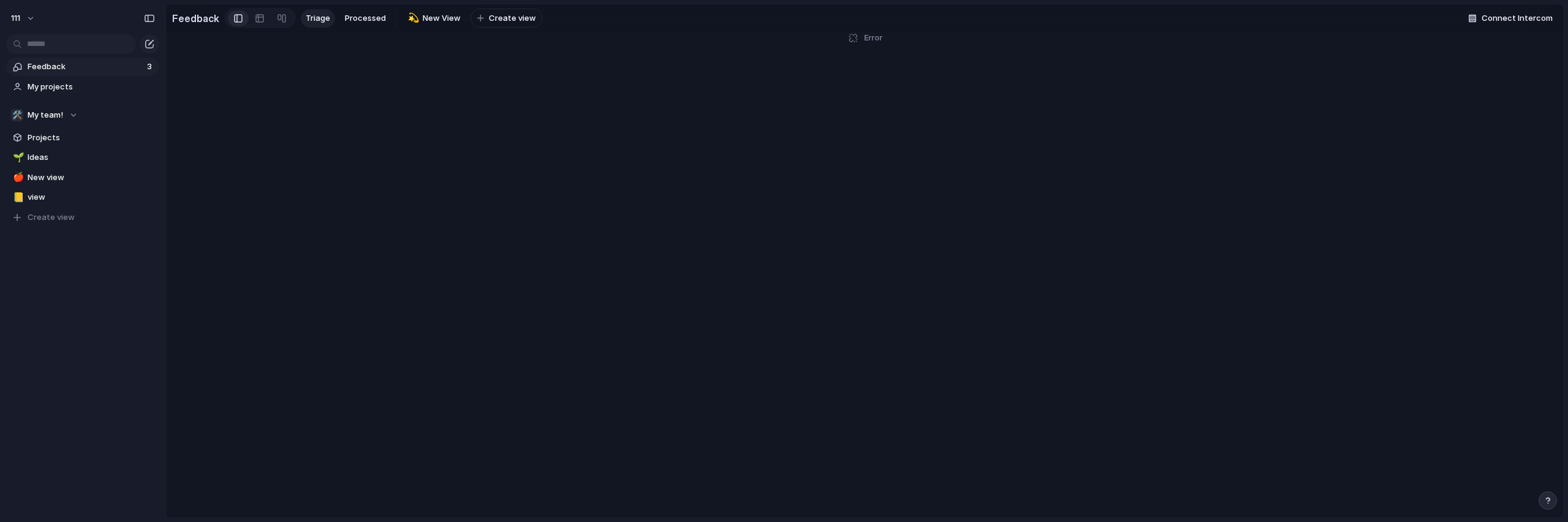
click at [297, 84] on main "Feedback Triage Processed 💫 New View To pick up a draggable item, press the spa…" at bounding box center [865, 261] width 1399 height 515
click at [315, 17] on span "Triage" at bounding box center [317, 17] width 25 height 12
click at [242, 25] on link at bounding box center [238, 17] width 21 height 19
click at [248, 23] on link at bounding box center [259, 17] width 22 height 19
click at [271, 21] on link at bounding box center [282, 17] width 22 height 19
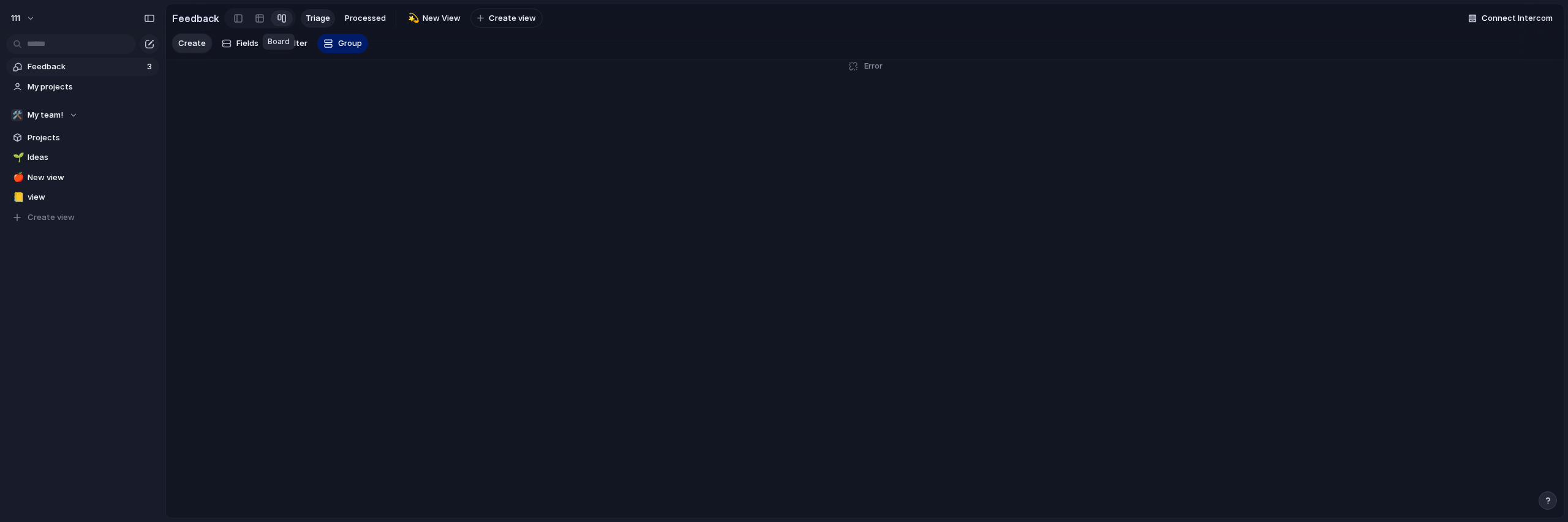
click at [306, 17] on span "Triage" at bounding box center [317, 17] width 25 height 12
click at [483, 177] on main "Feedback Triage Processed 💫 New View To pick up a draggable item, press the spa…" at bounding box center [865, 261] width 1399 height 515
click at [474, 234] on main "Feedback Triage Processed 💫 New View To pick up a draggable item, press the spa…" at bounding box center [865, 261] width 1399 height 515
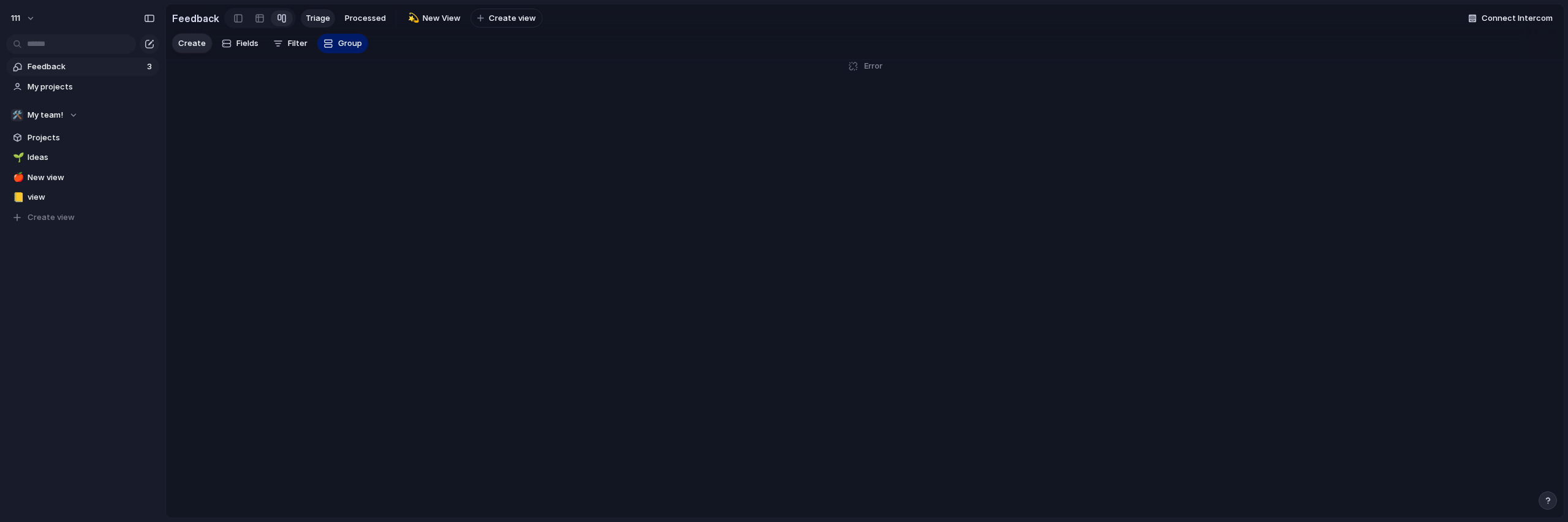
click at [23, 6] on div "111" at bounding box center [83, 16] width 166 height 32
click at [27, 17] on button "111" at bounding box center [23, 17] width 36 height 19
click at [940, 145] on div "Settings Invite members Change theme Sign out" at bounding box center [784, 261] width 1568 height 522
click at [23, 20] on button "111" at bounding box center [23, 17] width 36 height 19
click at [43, 109] on span "Sign out" at bounding box center [44, 104] width 32 height 12
